Goal: Task Accomplishment & Management: Complete application form

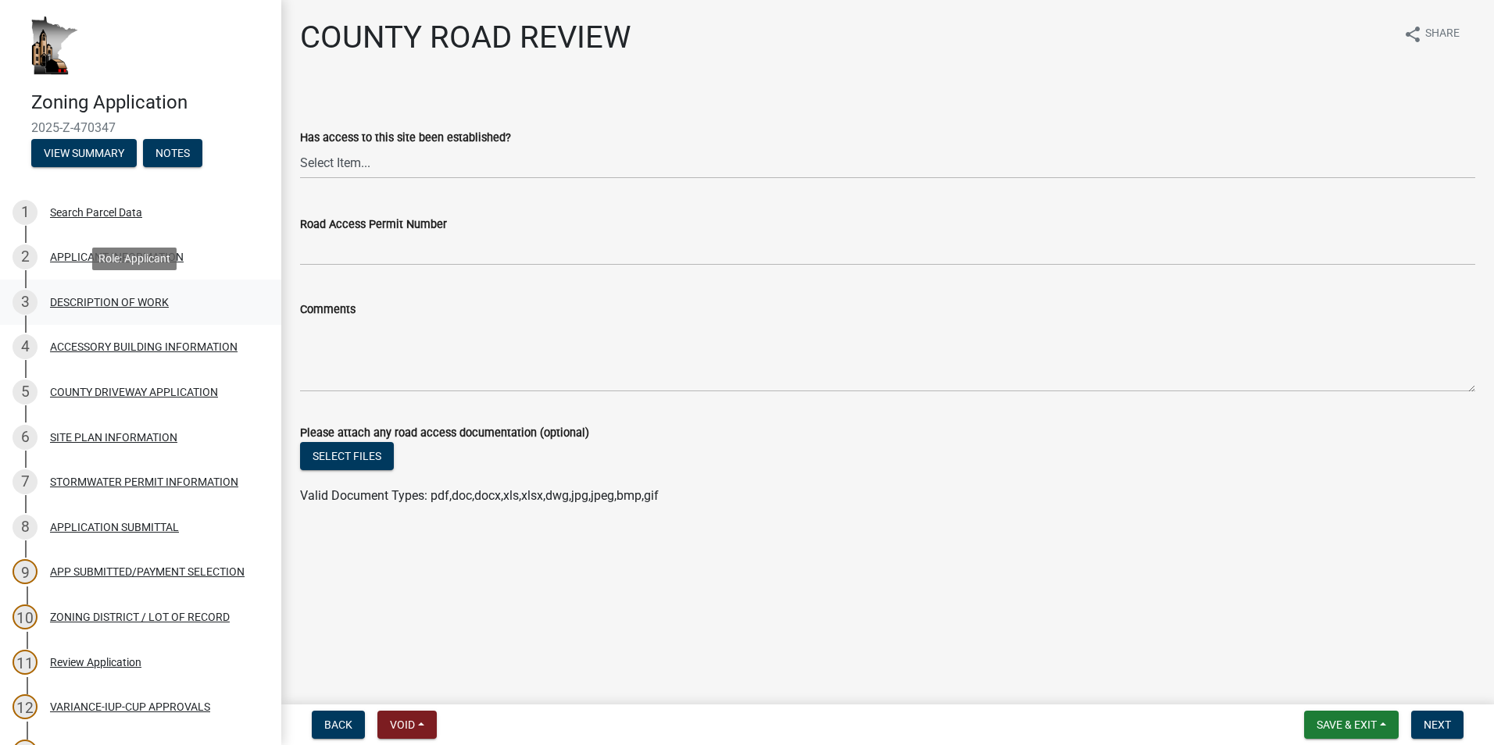
click at [72, 302] on div "DESCRIPTION OF WORK" at bounding box center [109, 302] width 119 height 11
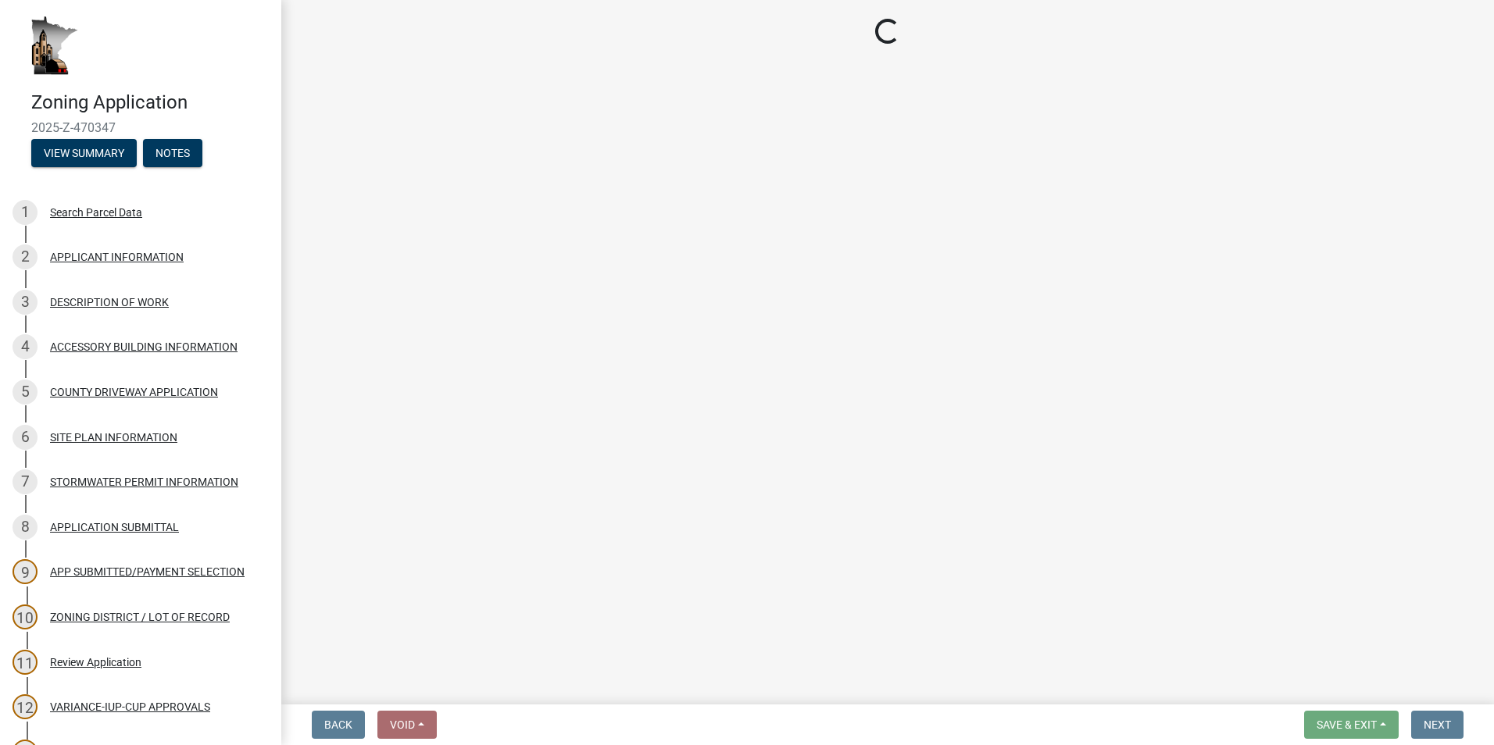
select select "d5c4c3d5-0e01-416f-8471-05b912159bd9"
select select "6fa3780f-5db1-4692-8b38-e5e5a086efc1"
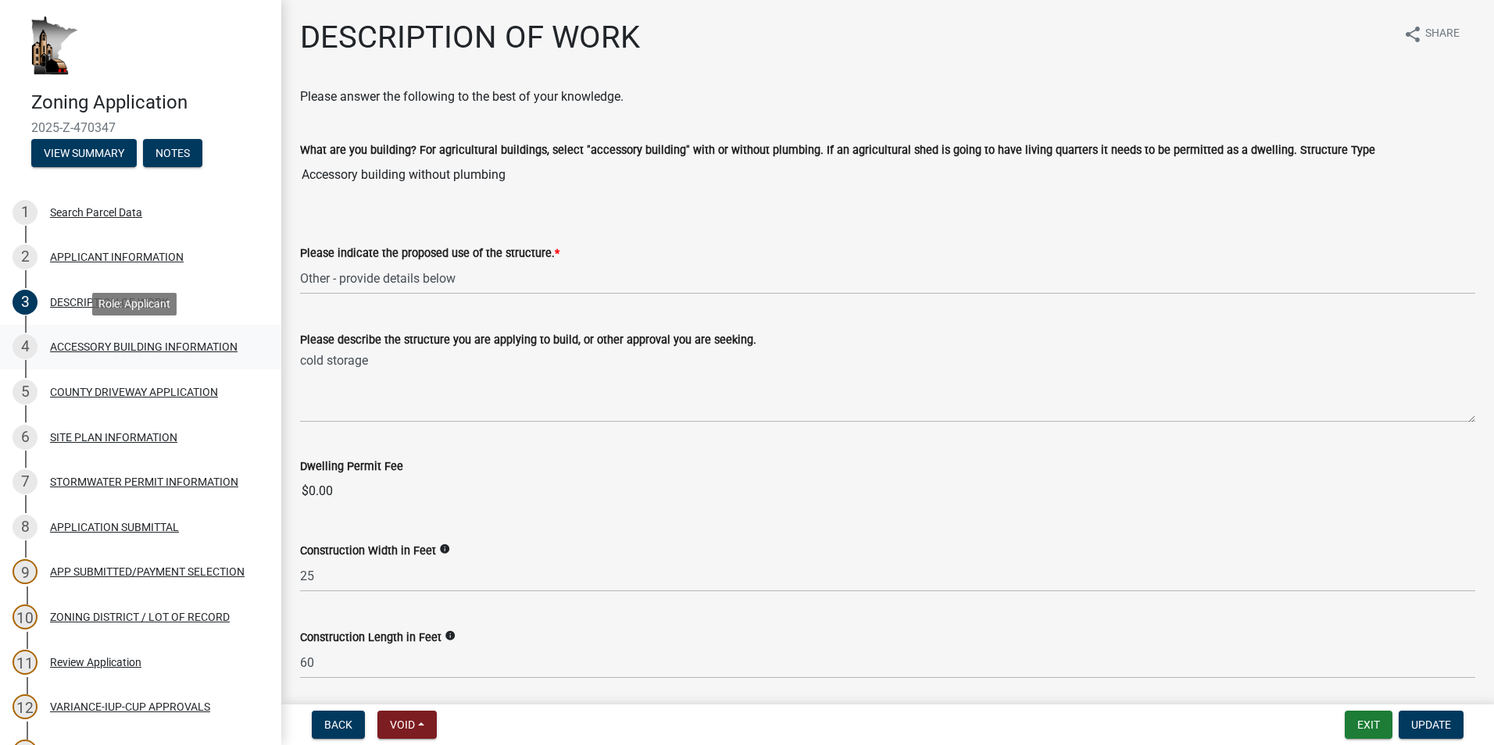
click at [135, 347] on div "ACCESSORY BUILDING INFORMATION" at bounding box center [143, 346] width 187 height 11
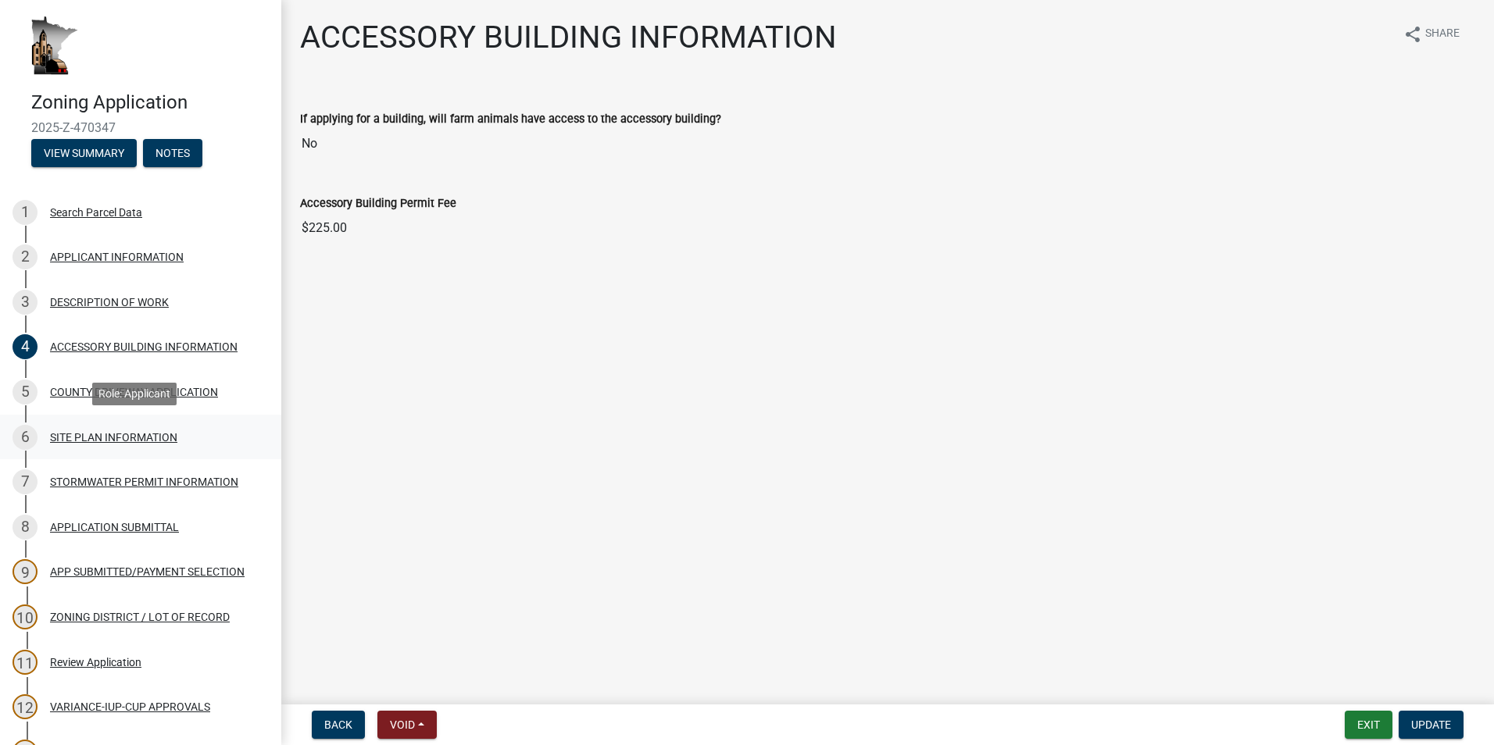
click at [110, 432] on div "SITE PLAN INFORMATION" at bounding box center [113, 437] width 127 height 11
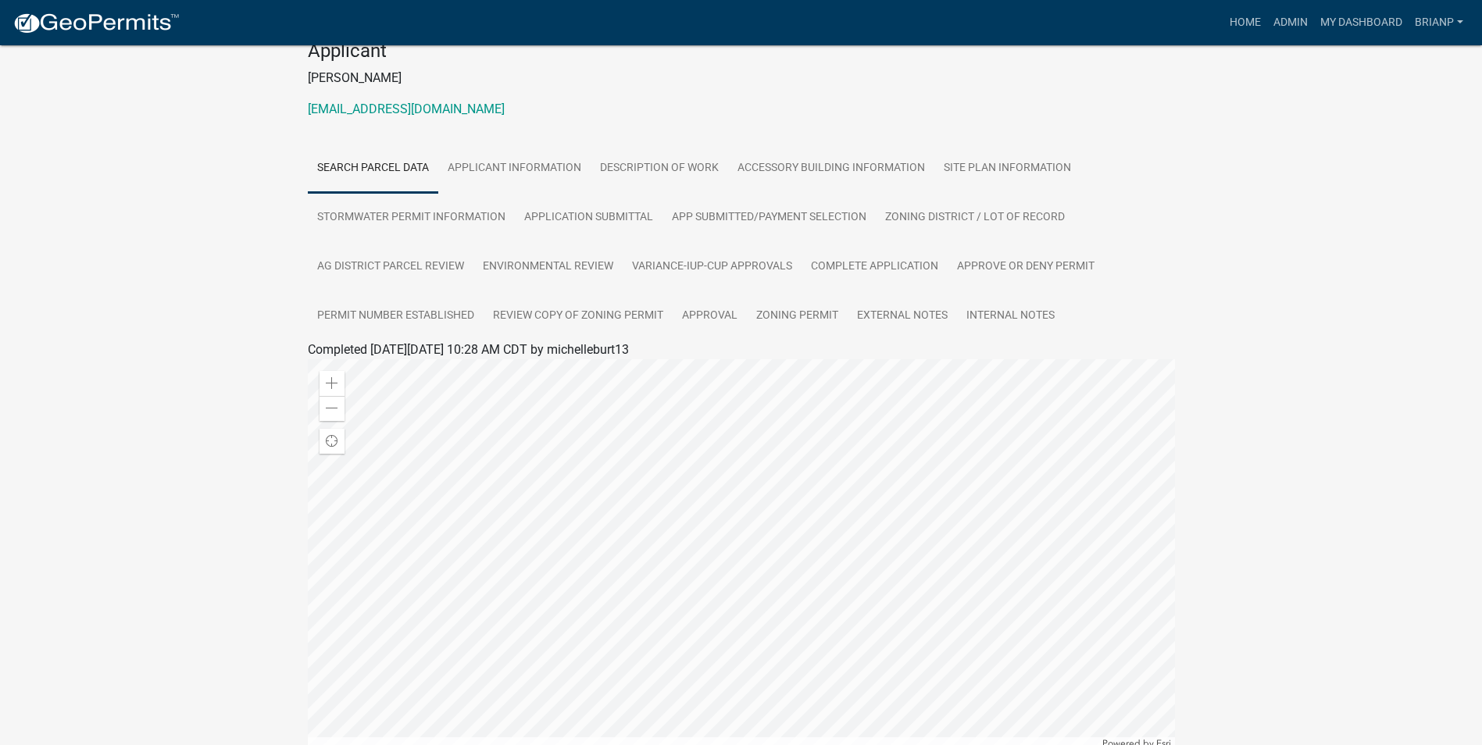
scroll to position [234, 0]
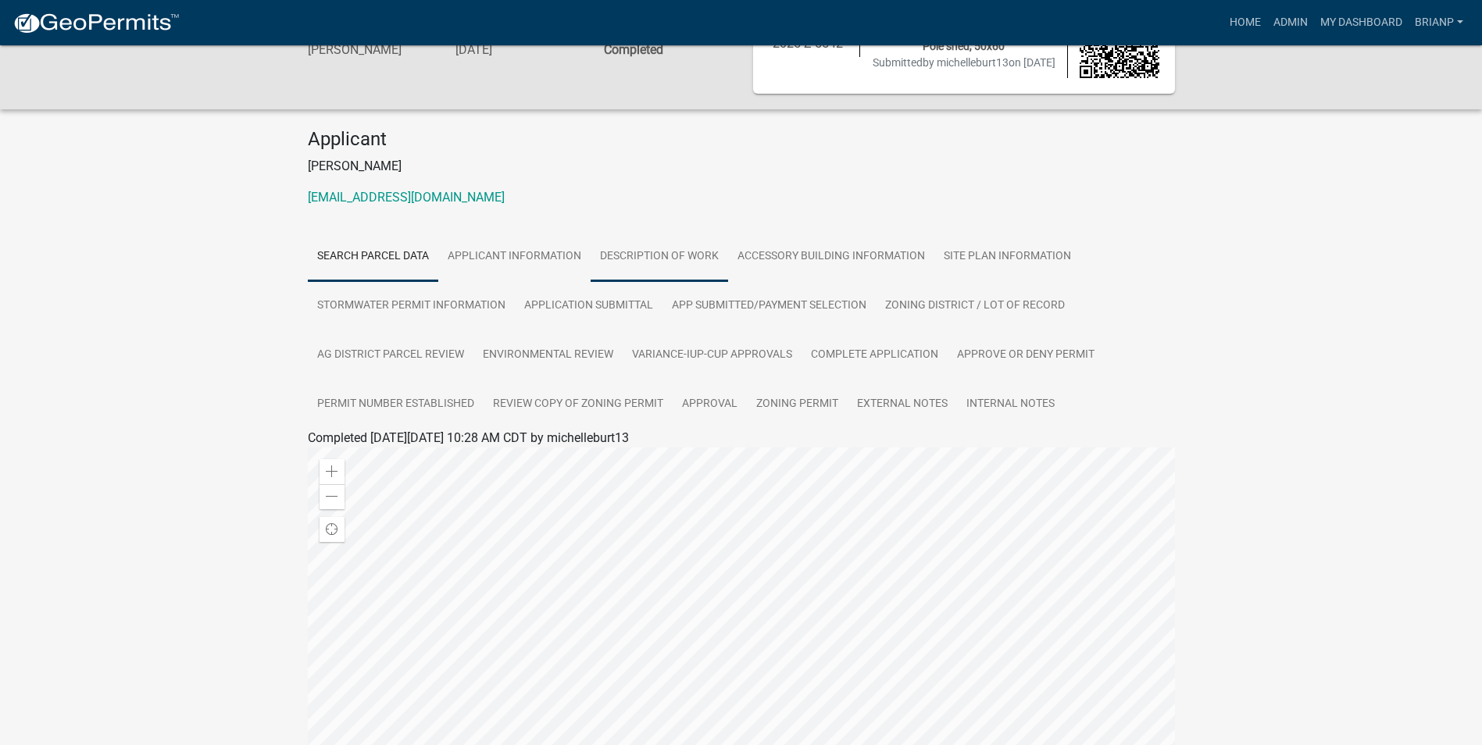
click at [638, 257] on link "DESCRIPTION OF WORK" at bounding box center [659, 257] width 137 height 50
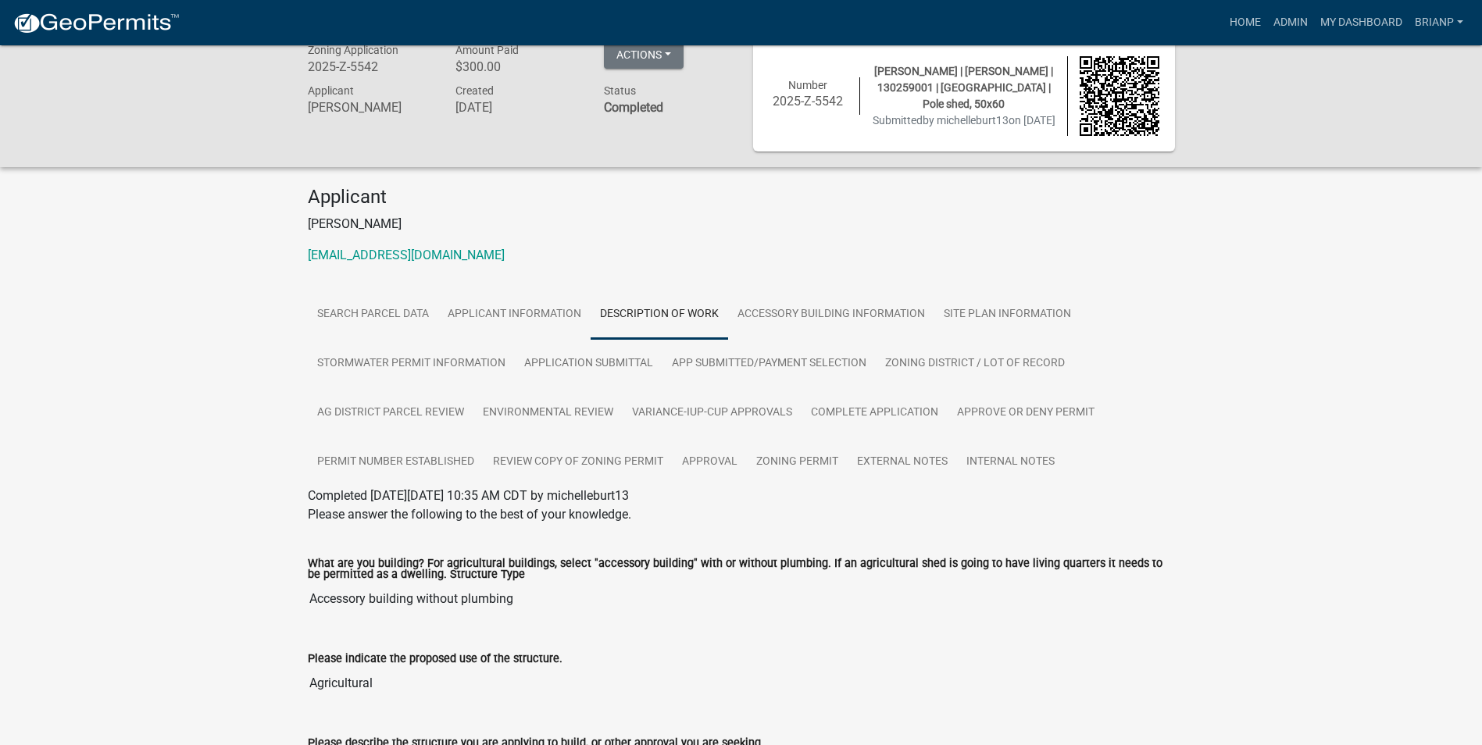
scroll to position [0, 0]
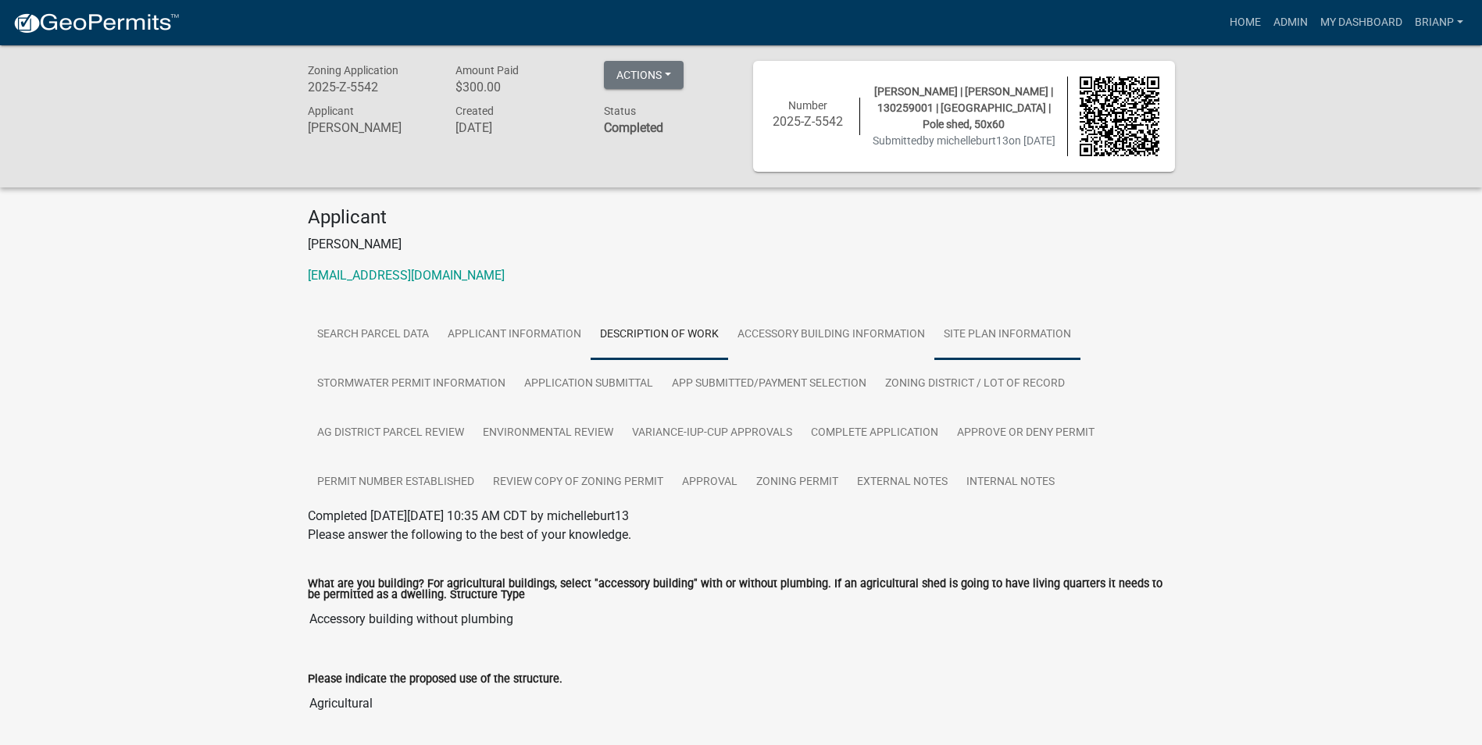
click at [970, 334] on link "SITE PLAN INFORMATION" at bounding box center [1007, 335] width 146 height 50
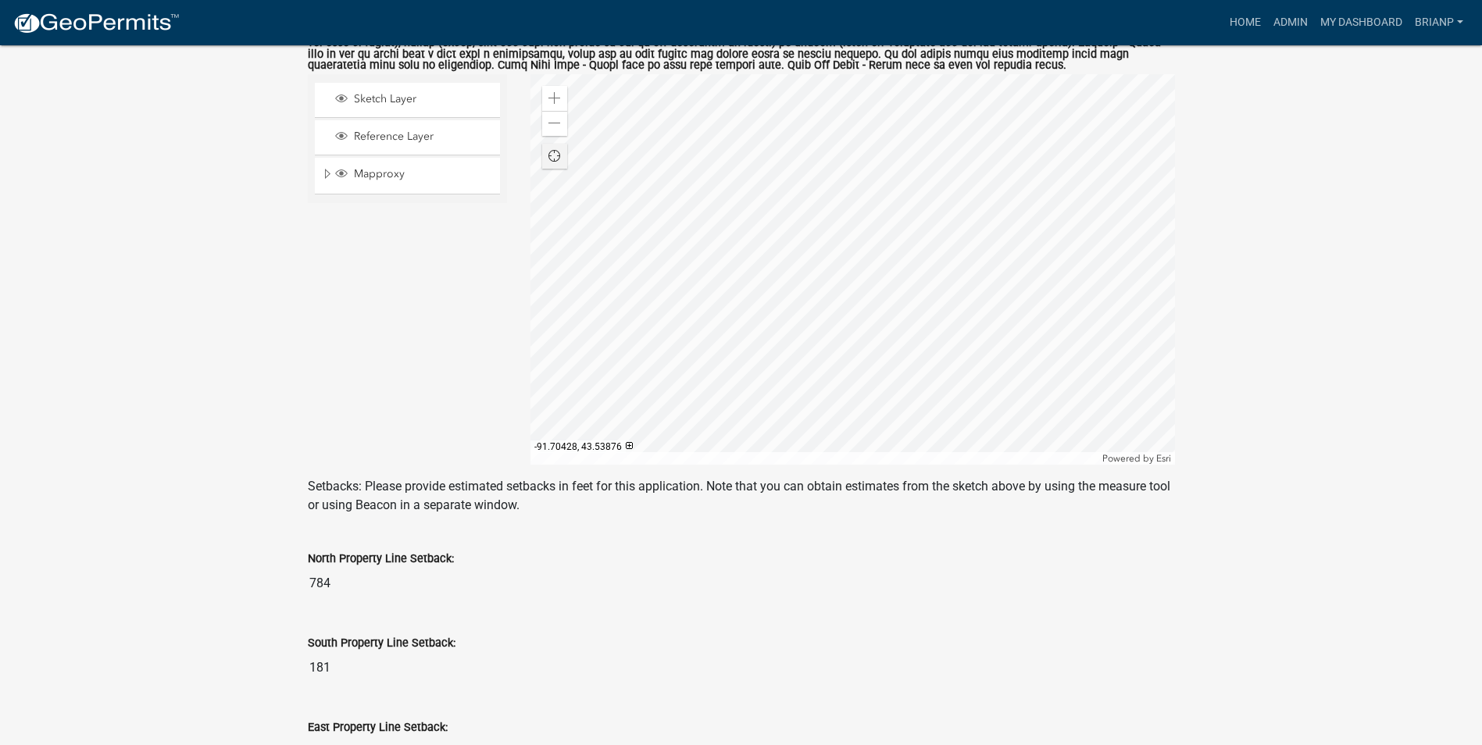
scroll to position [625, 0]
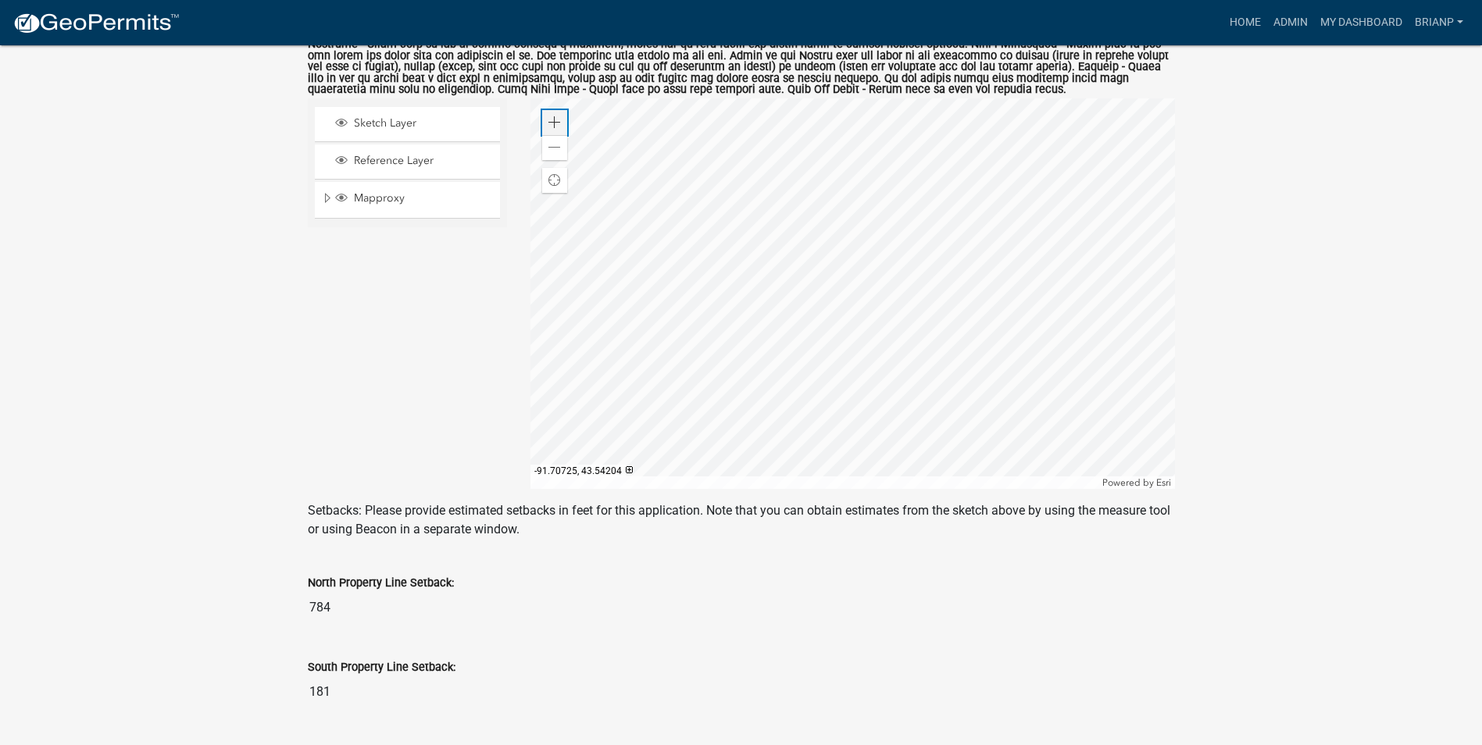
click at [555, 124] on span at bounding box center [554, 122] width 12 height 12
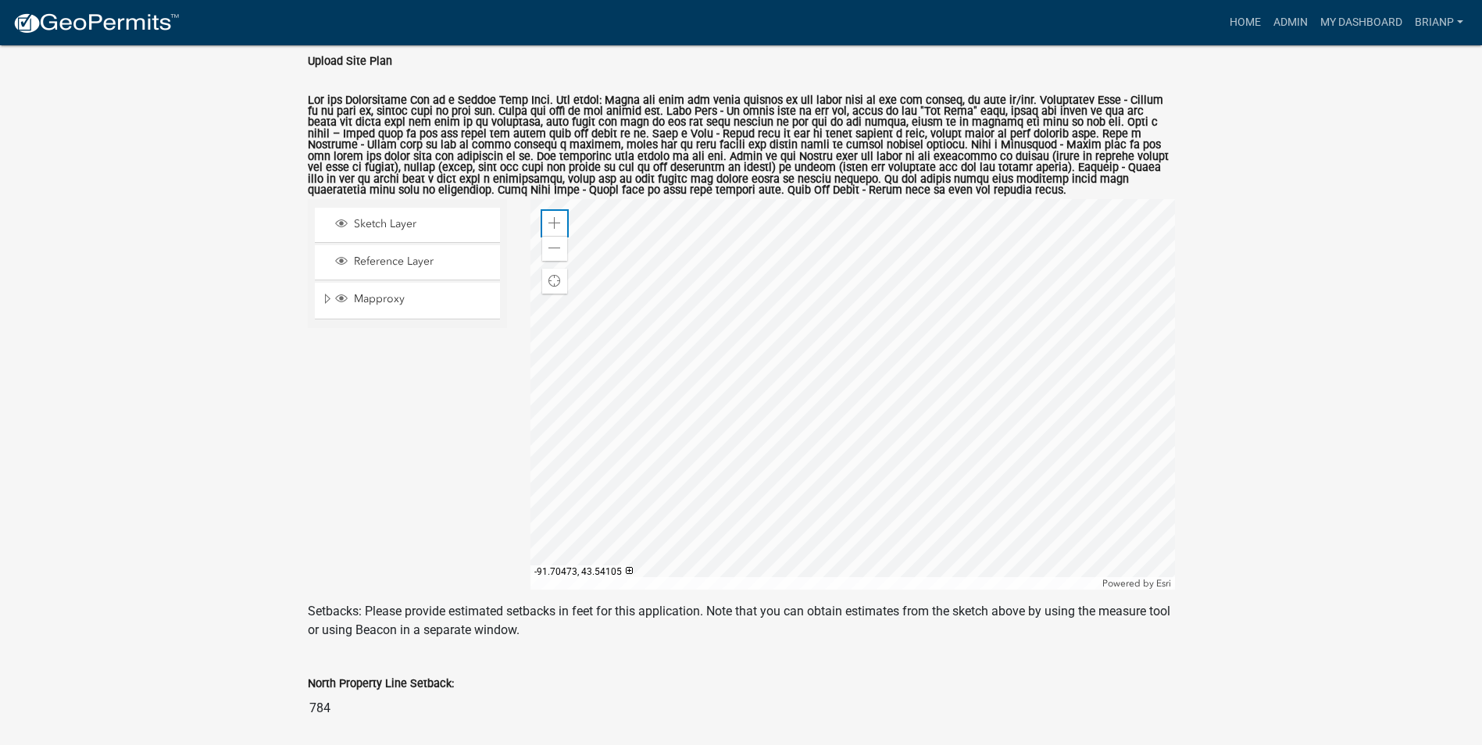
scroll to position [547, 0]
